Goal: Information Seeking & Learning: Understand process/instructions

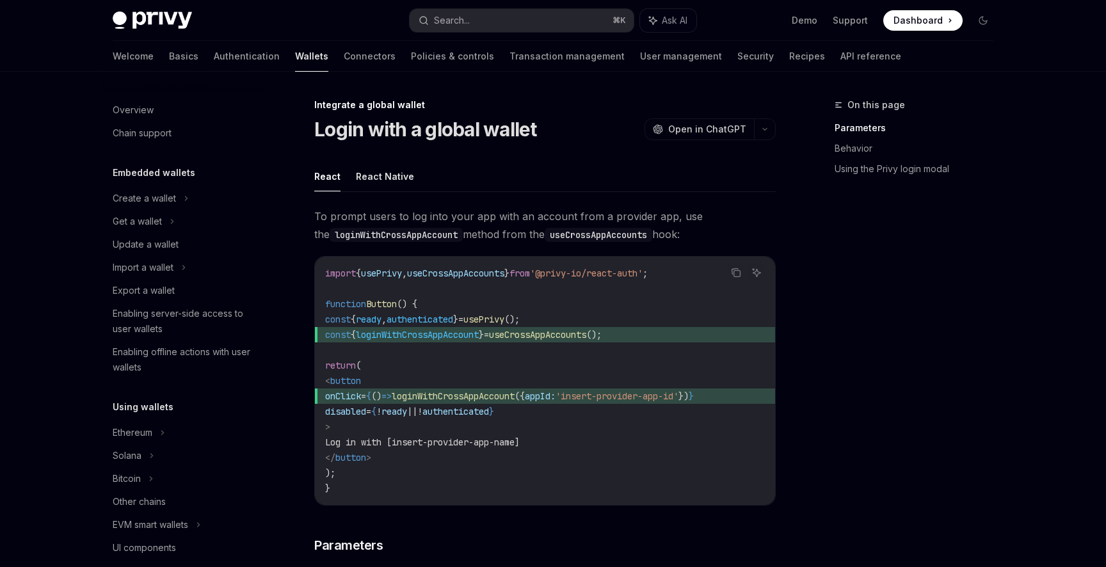
scroll to position [701, 0]
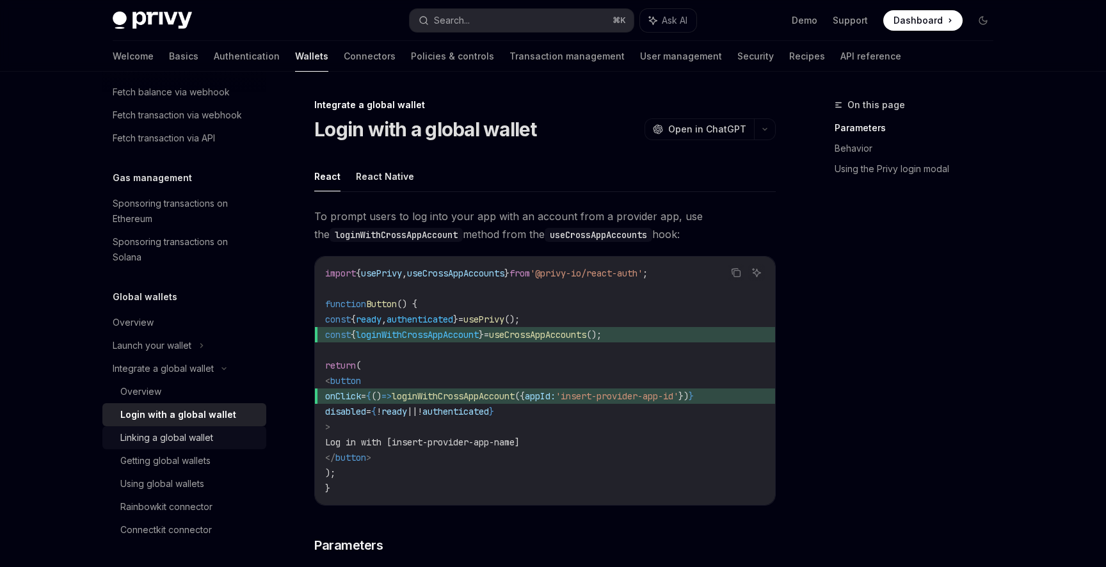
click at [177, 438] on div "Linking a global wallet" at bounding box center [166, 437] width 93 height 15
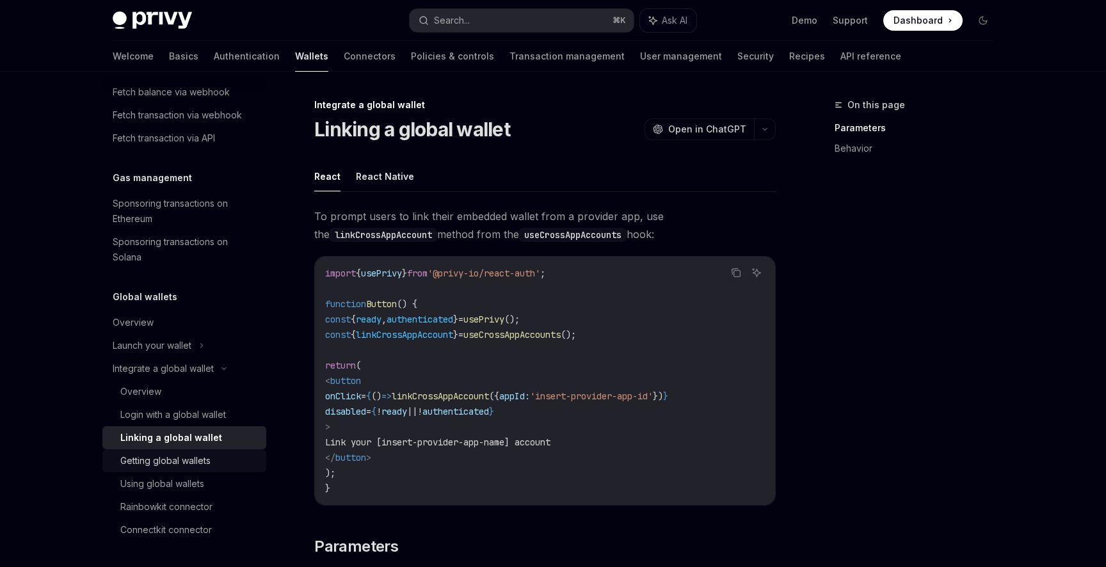
click at [204, 452] on link "Getting global wallets" at bounding box center [184, 460] width 164 height 23
type textarea "*"
